Goal: Find specific page/section: Find specific page/section

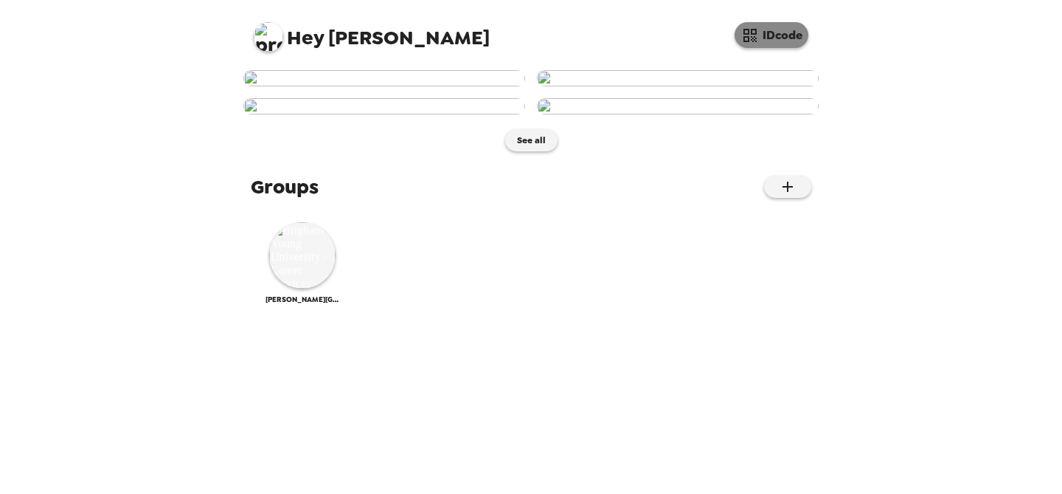
click at [775, 41] on button "IDcode" at bounding box center [772, 35] width 74 height 26
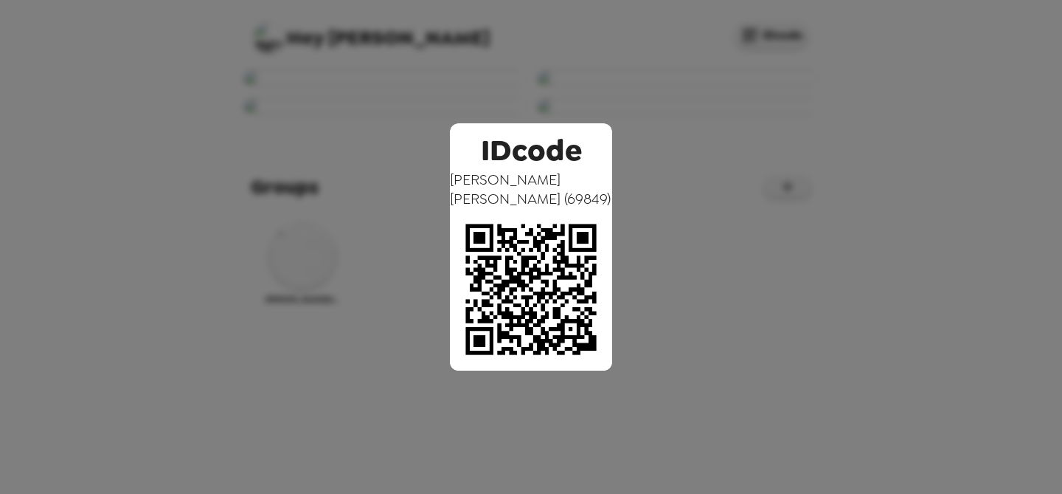
click at [730, 193] on div "IDcode Paige Mayfield ( 69849 )" at bounding box center [531, 247] width 1062 height 494
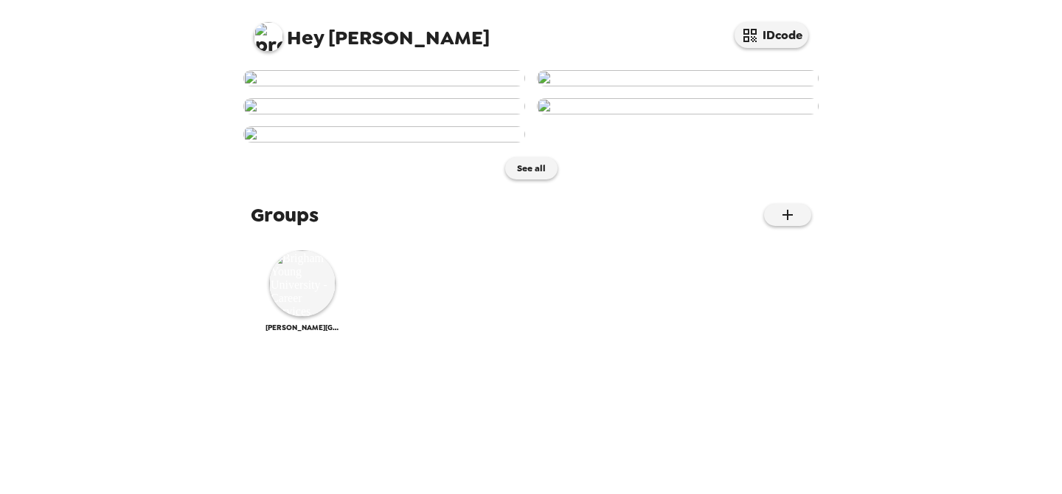
click at [378, 86] on img at bounding box center [384, 78] width 282 height 16
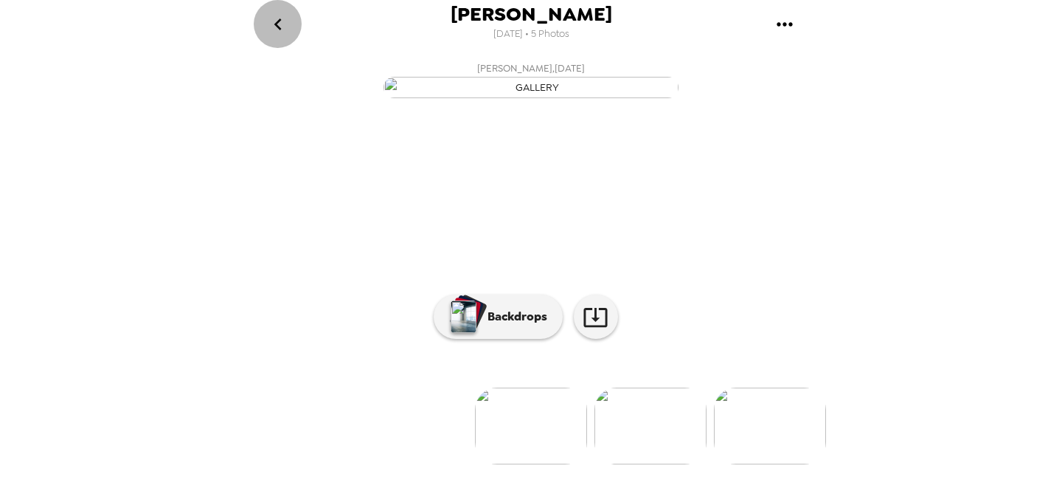
click at [293, 24] on button "go back" at bounding box center [278, 24] width 48 height 48
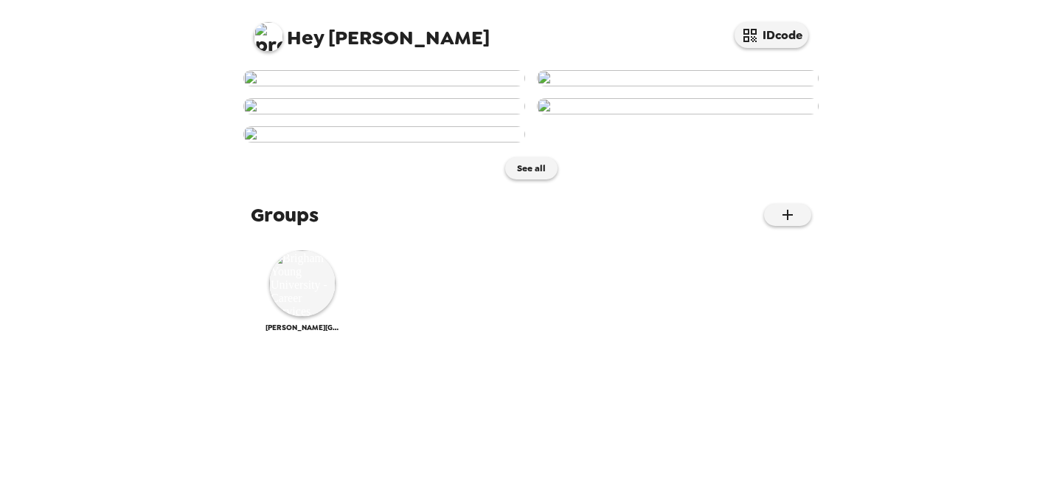
scroll to position [877, 0]
click at [295, 316] on img at bounding box center [302, 283] width 66 height 66
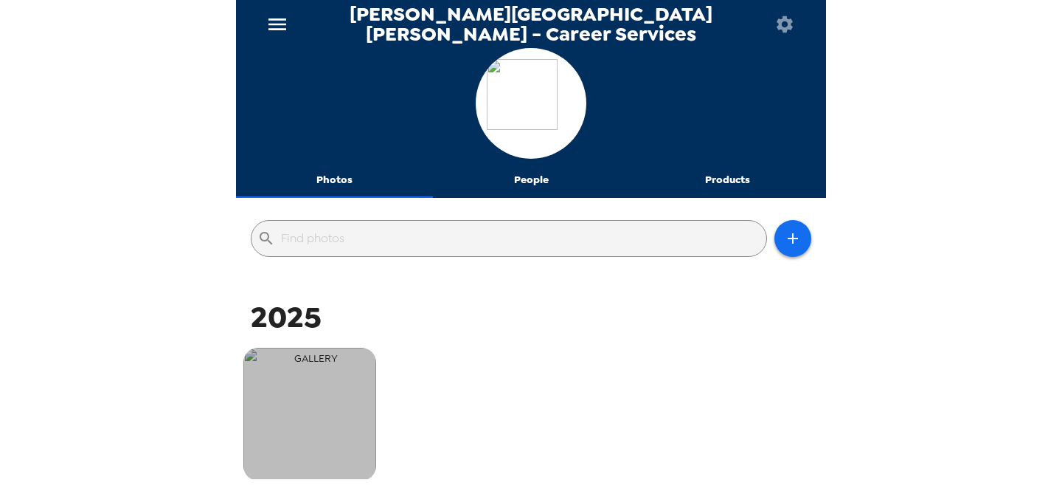
click at [309, 359] on img "button" at bounding box center [309, 413] width 133 height 133
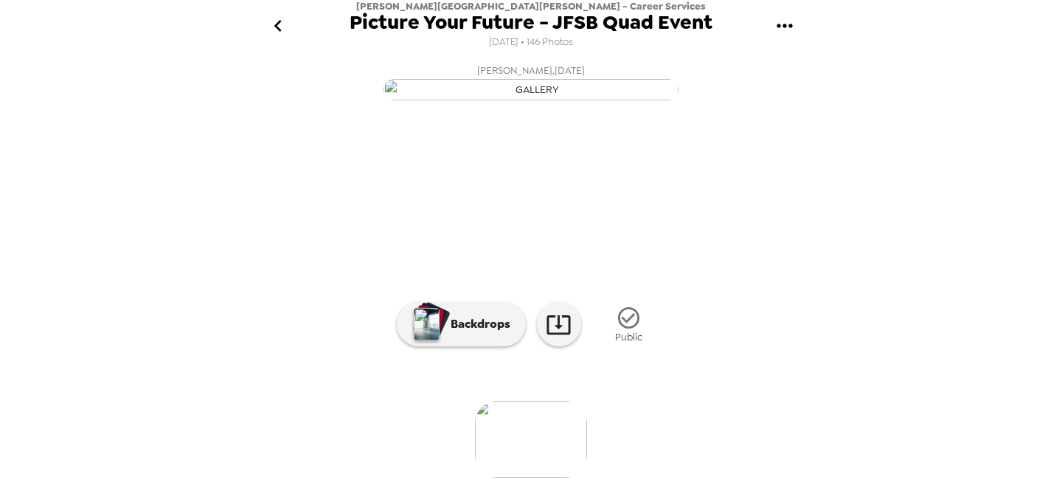
scroll to position [145, 0]
click at [668, 448] on img at bounding box center [651, 439] width 112 height 77
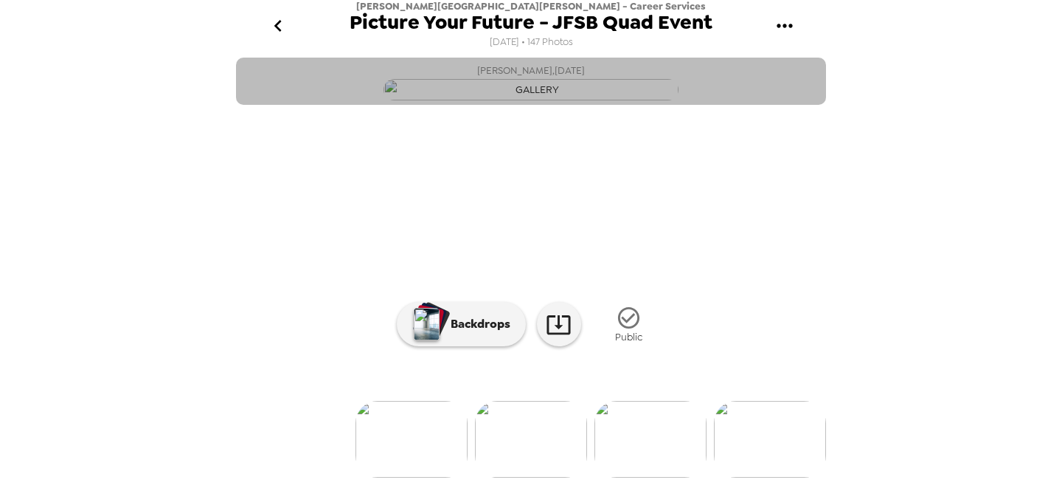
click at [518, 70] on span "Paige Mayfield , 09-11-2025" at bounding box center [531, 70] width 108 height 17
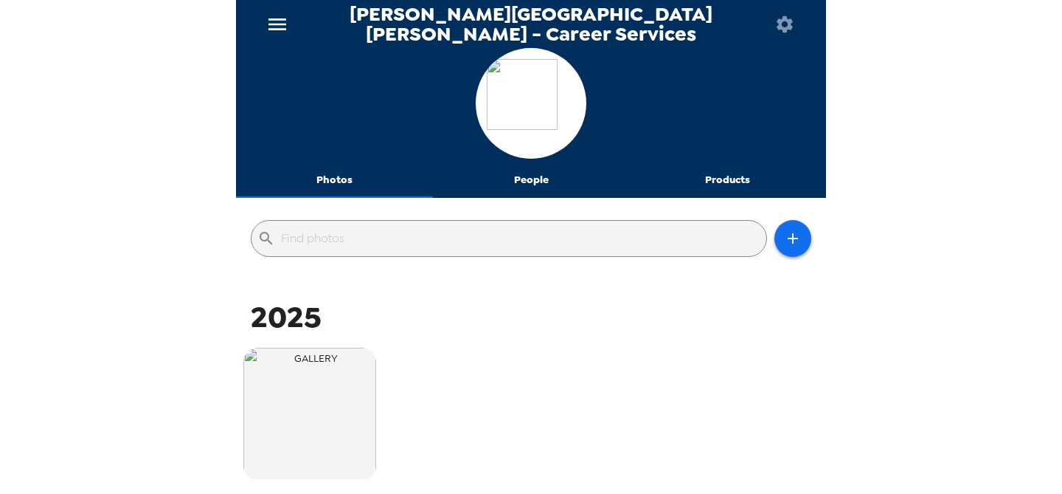
click at [277, 37] on button "menu" at bounding box center [277, 24] width 47 height 48
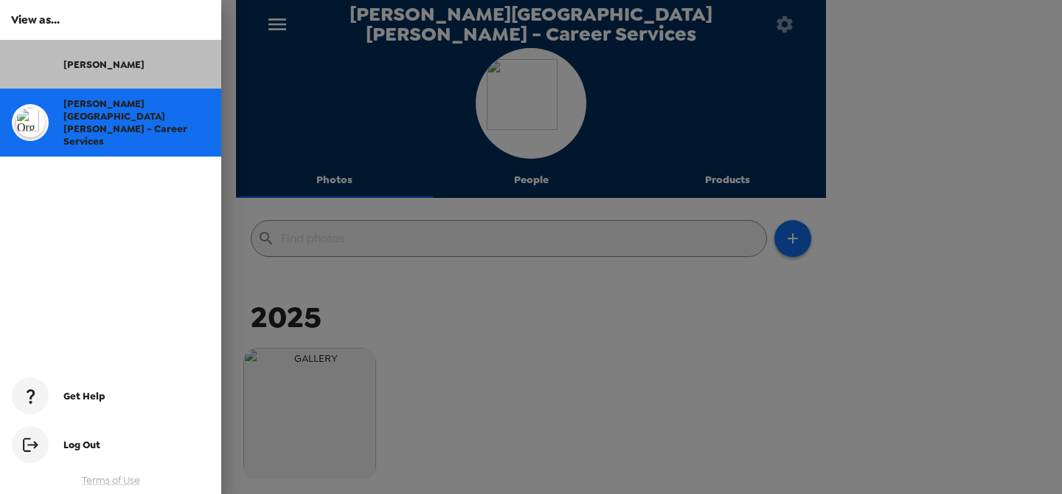
click at [134, 67] on div "Paige" at bounding box center [136, 64] width 146 height 13
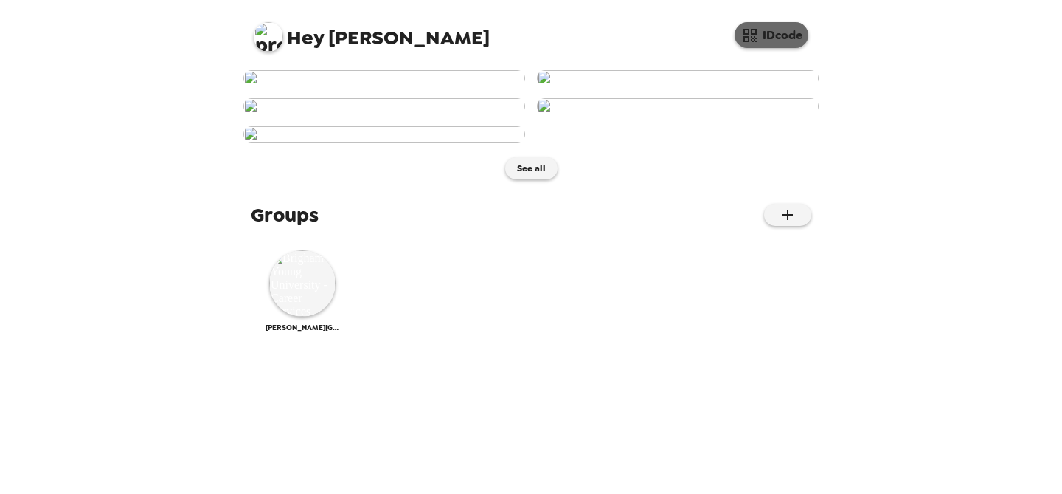
click at [796, 38] on button "IDcode" at bounding box center [772, 35] width 74 height 26
